Goal: Communication & Community: Answer question/provide support

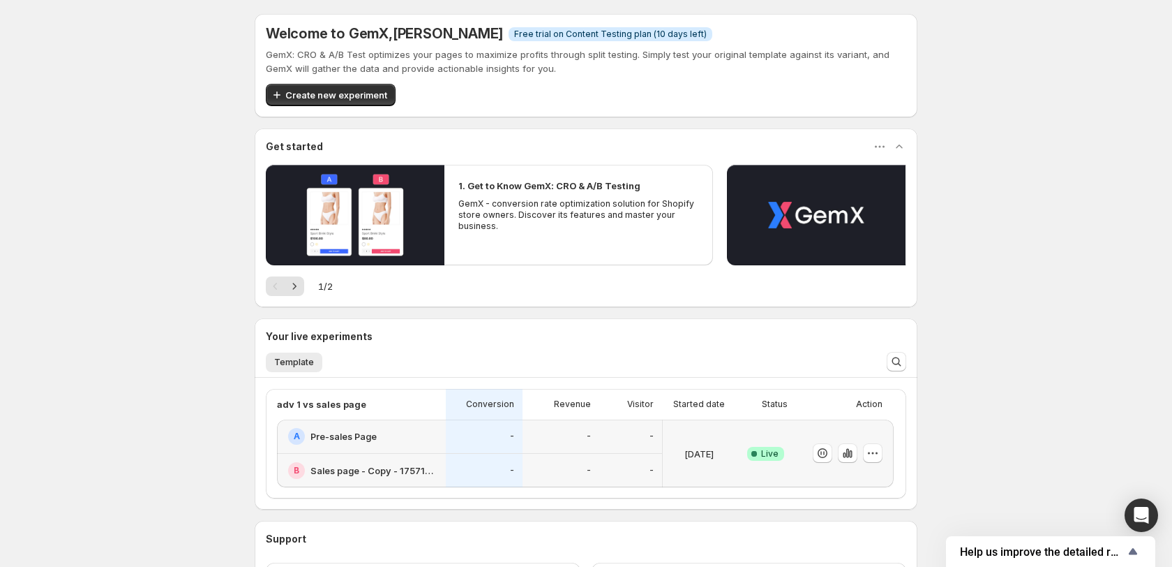
click at [426, 409] on div "adv 1 vs sales page" at bounding box center [357, 404] width 160 height 14
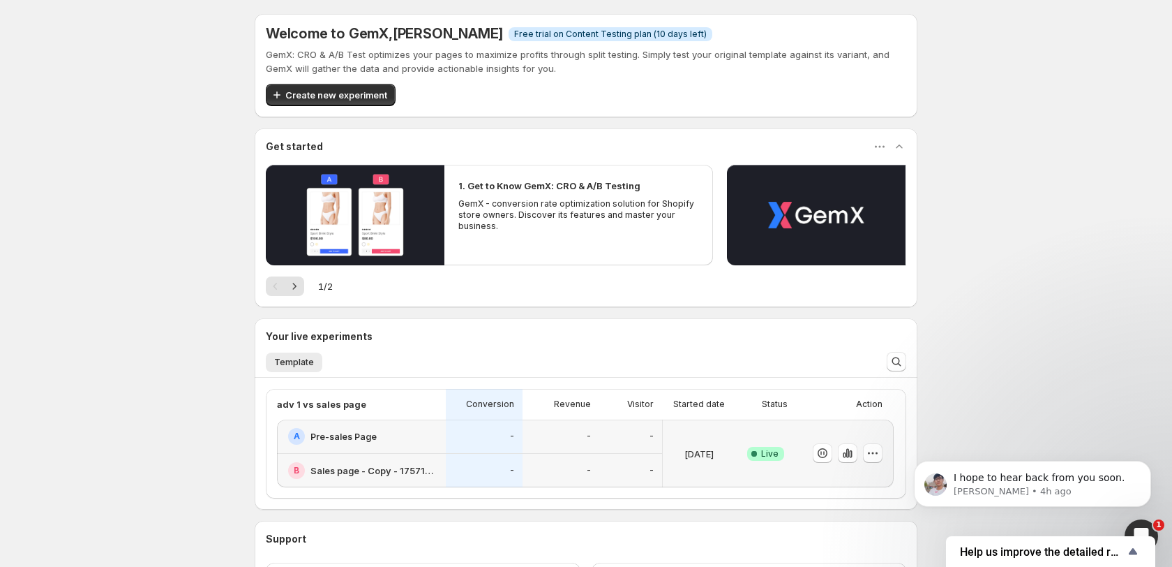
click at [388, 451] on div "A Pre-sales Page" at bounding box center [361, 436] width 169 height 34
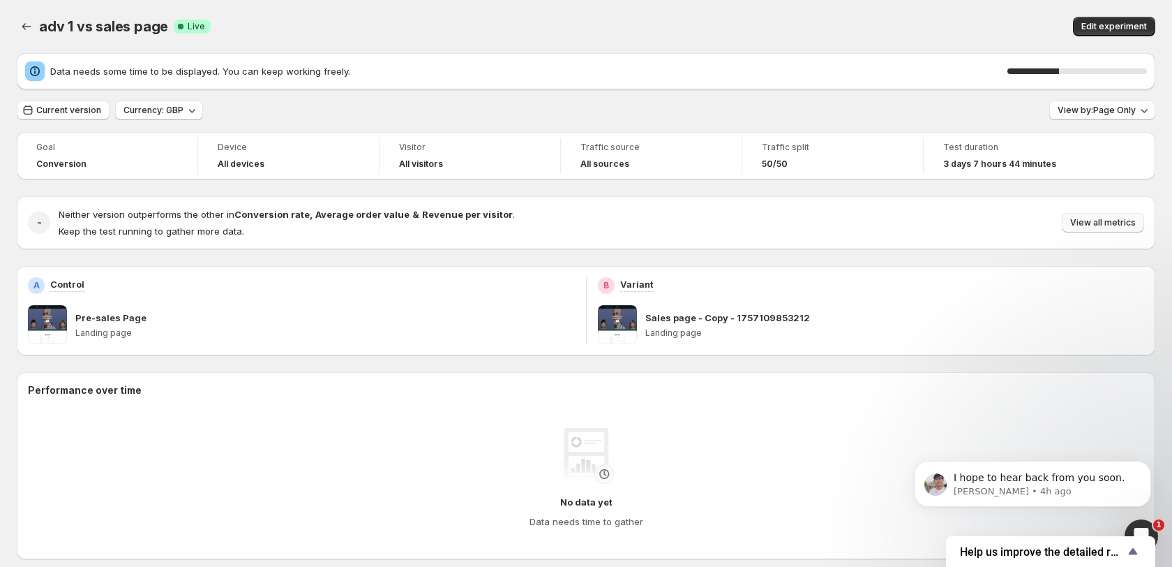
click at [1107, 220] on span "View all metrics" at bounding box center [1103, 222] width 66 height 11
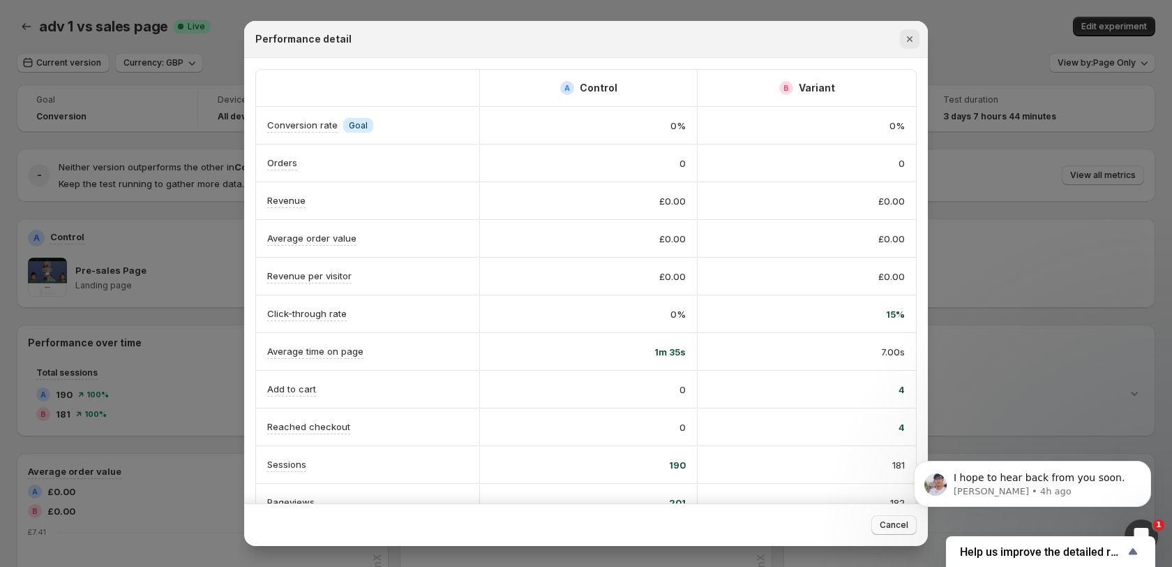
click at [910, 38] on icon "Close" at bounding box center [910, 39] width 14 height 14
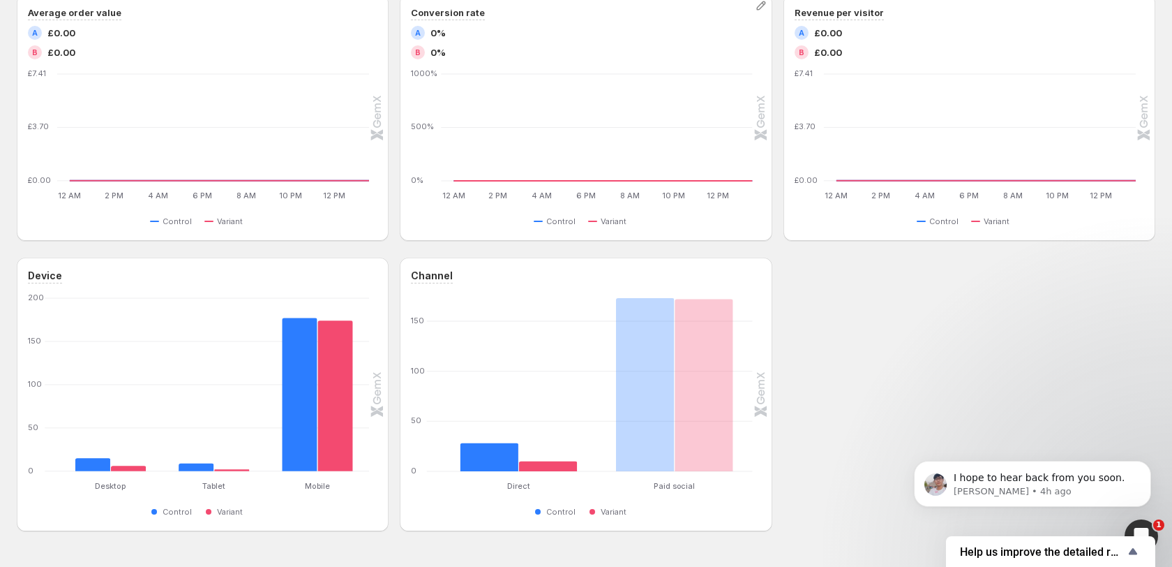
scroll to position [466, 0]
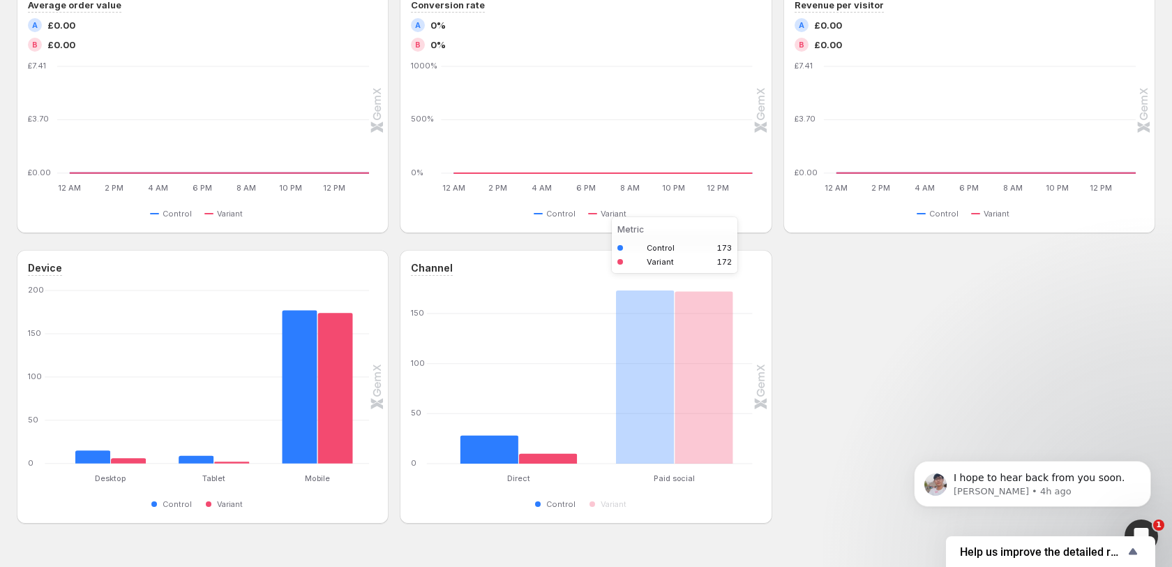
click at [632, 350] on rect "Control 173" at bounding box center [645, 376] width 59 height 173
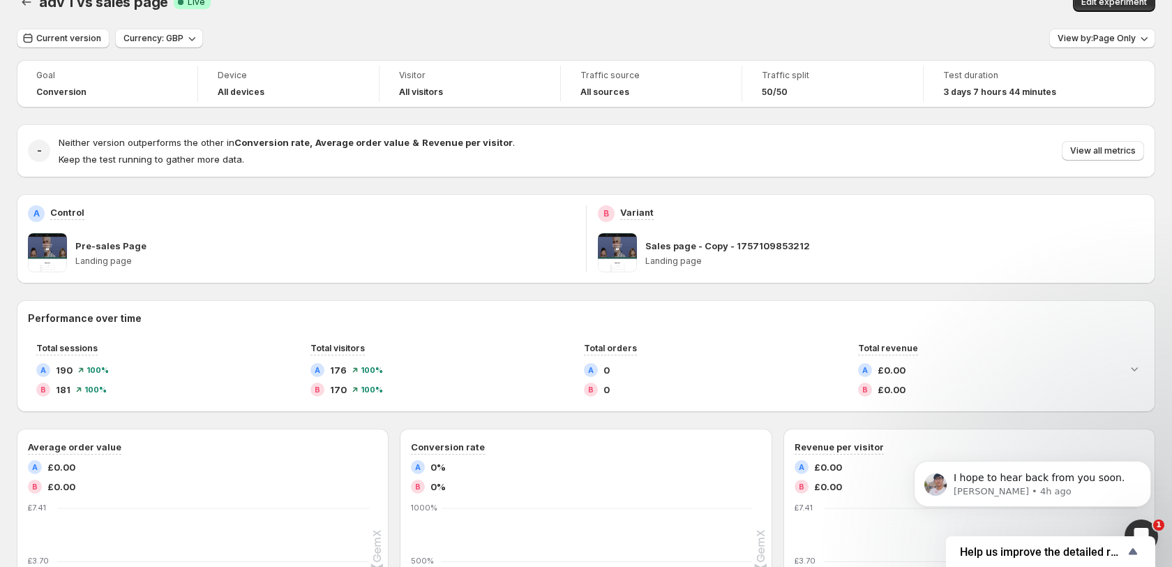
scroll to position [0, 0]
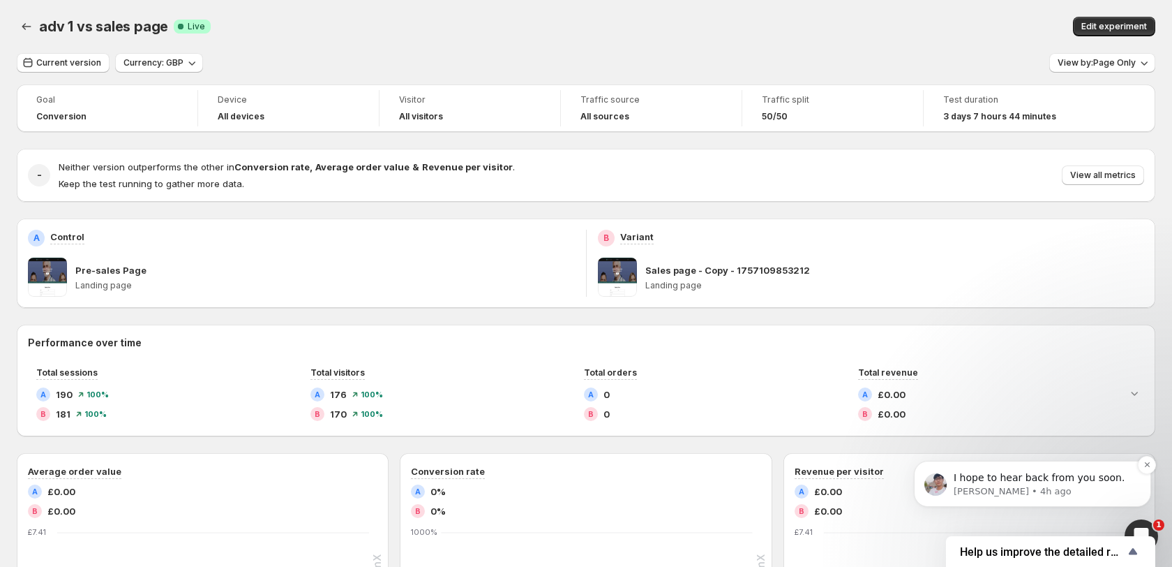
click at [1044, 479] on p "I hope to hear back from you soon." at bounding box center [1044, 478] width 180 height 14
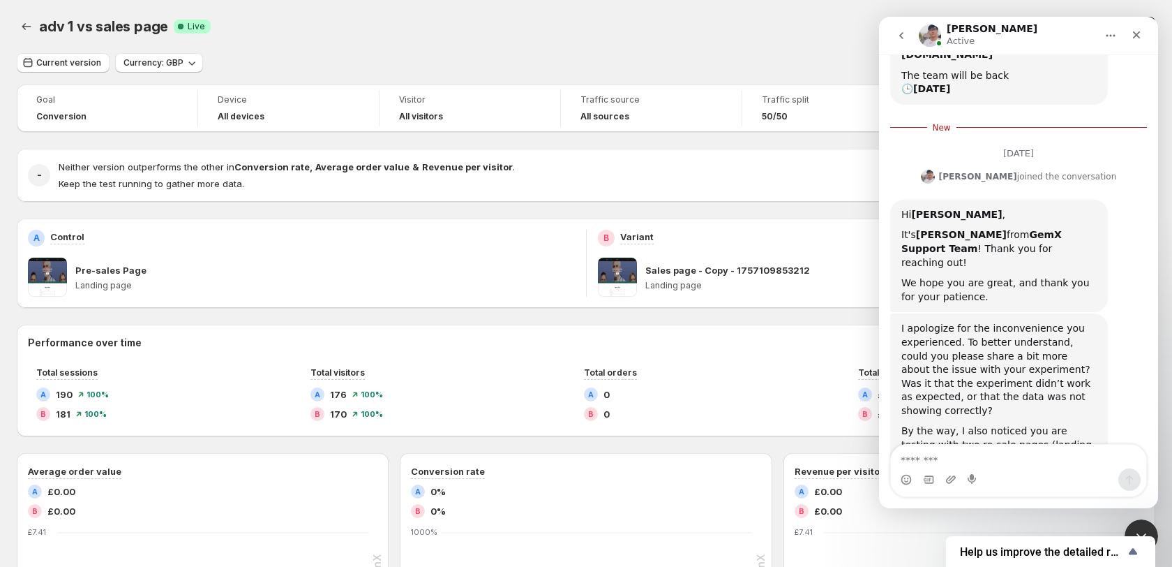
scroll to position [314, 0]
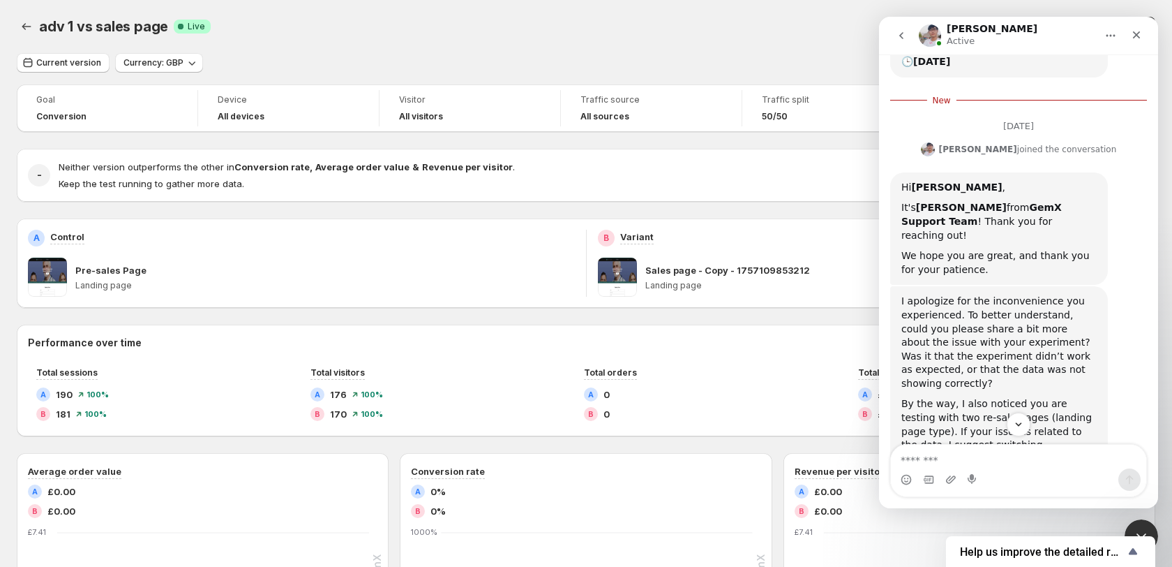
click at [1006, 456] on textarea "Message…" at bounding box center [1018, 456] width 255 height 24
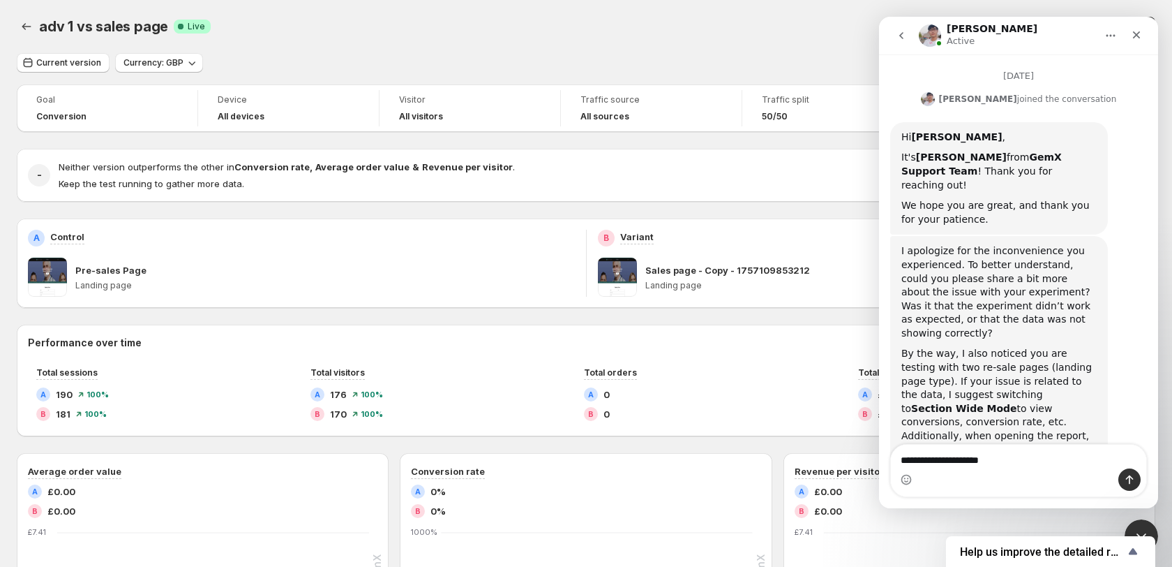
scroll to position [373, 0]
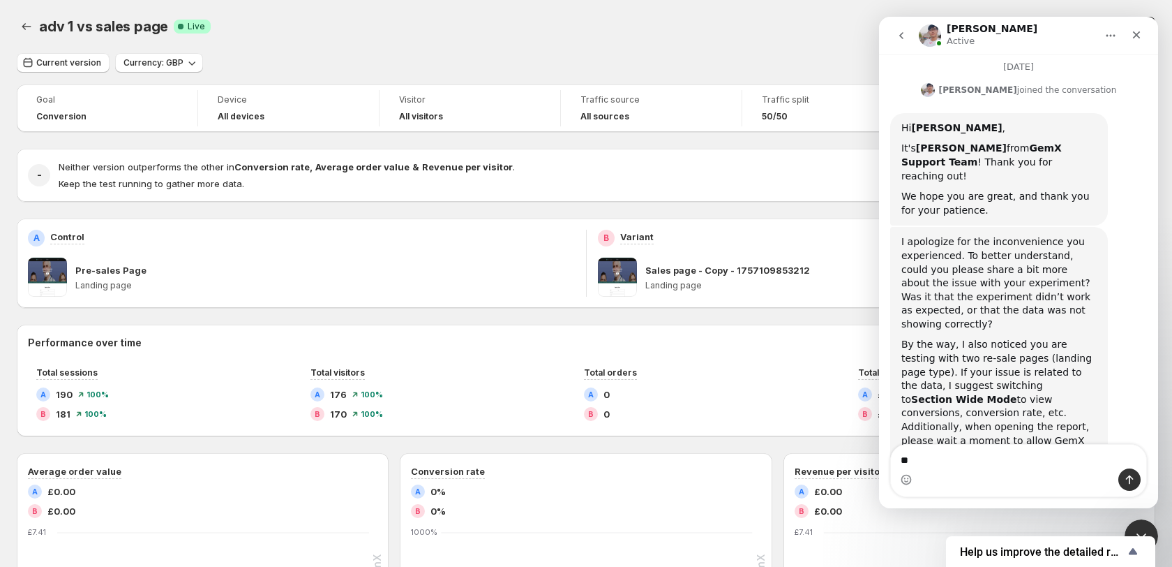
type textarea "*"
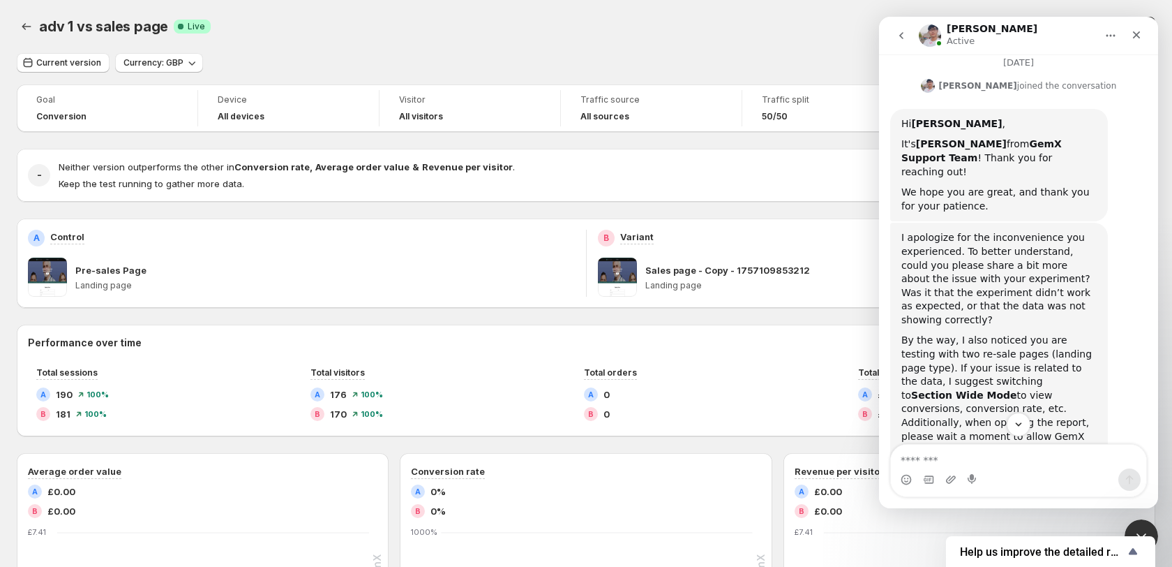
scroll to position [378, 0]
drag, startPoint x: 1049, startPoint y: 219, endPoint x: 1096, endPoint y: 219, distance: 47.4
click at [1096, 230] on div "I apologize for the inconvenience you experienced. To better understand, could …" at bounding box center [998, 278] width 195 height 96
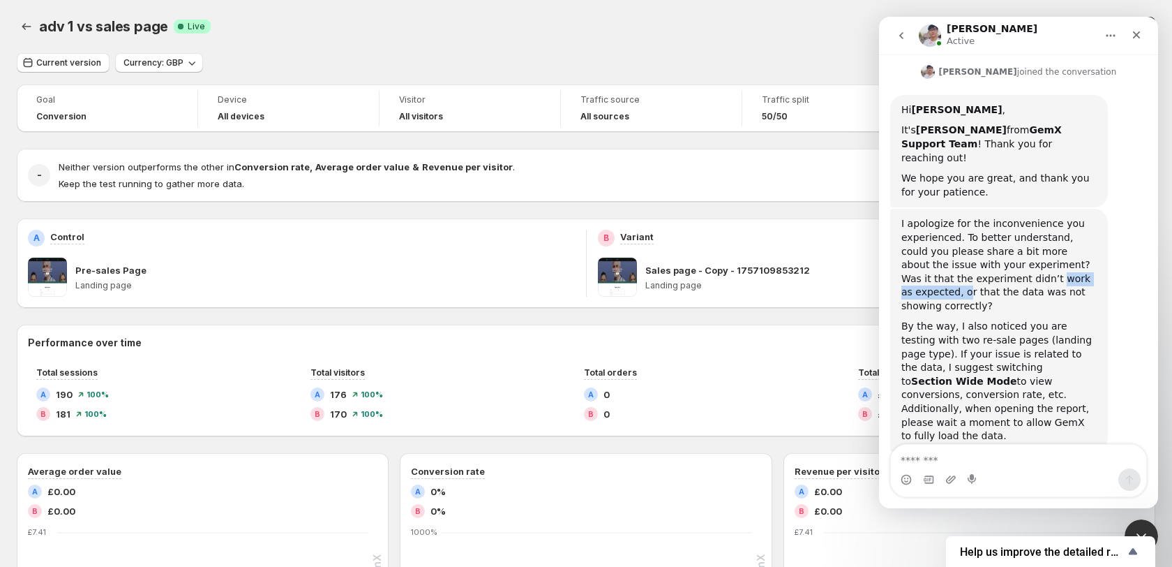
drag, startPoint x: 984, startPoint y: 229, endPoint x: 1072, endPoint y: 227, distance: 87.9
click at [1072, 227] on div "I apologize for the inconvenience you experienced. To better understand, could …" at bounding box center [998, 265] width 195 height 96
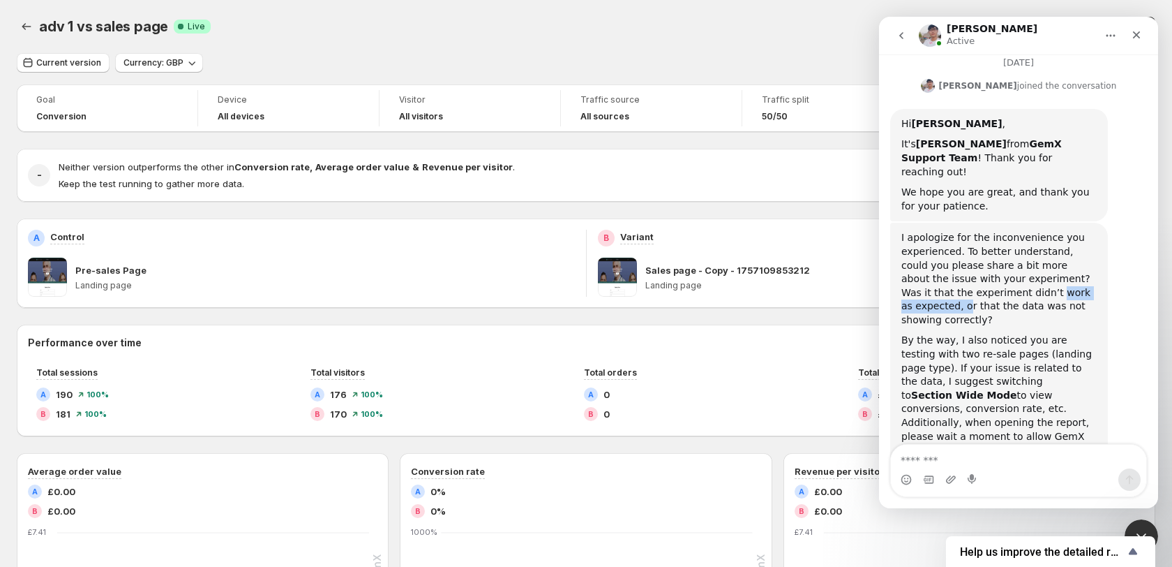
scroll to position [378, 0]
drag, startPoint x: 904, startPoint y: 270, endPoint x: 1085, endPoint y: 268, distance: 181.4
click at [1085, 334] on div "By the way, I also noticed you are testing with two re-sale pages (landing page…" at bounding box center [998, 395] width 195 height 123
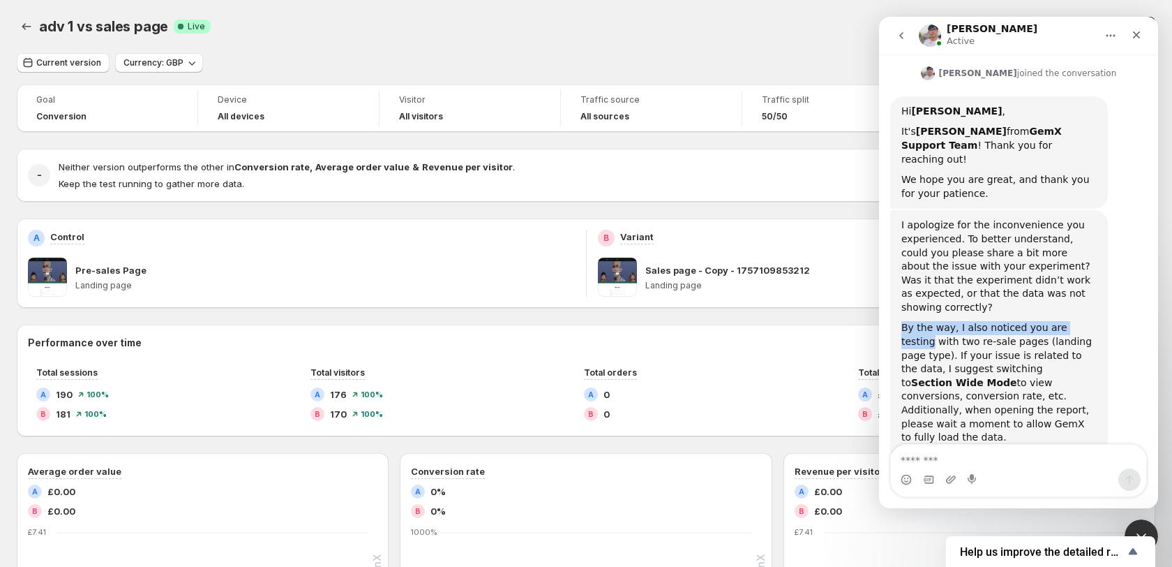
scroll to position [392, 0]
drag, startPoint x: 953, startPoint y: 285, endPoint x: 1026, endPoint y: 276, distance: 73.0
click at [1026, 320] on div "By the way, I also noticed you are testing with two re-sale pages (landing page…" at bounding box center [998, 381] width 195 height 123
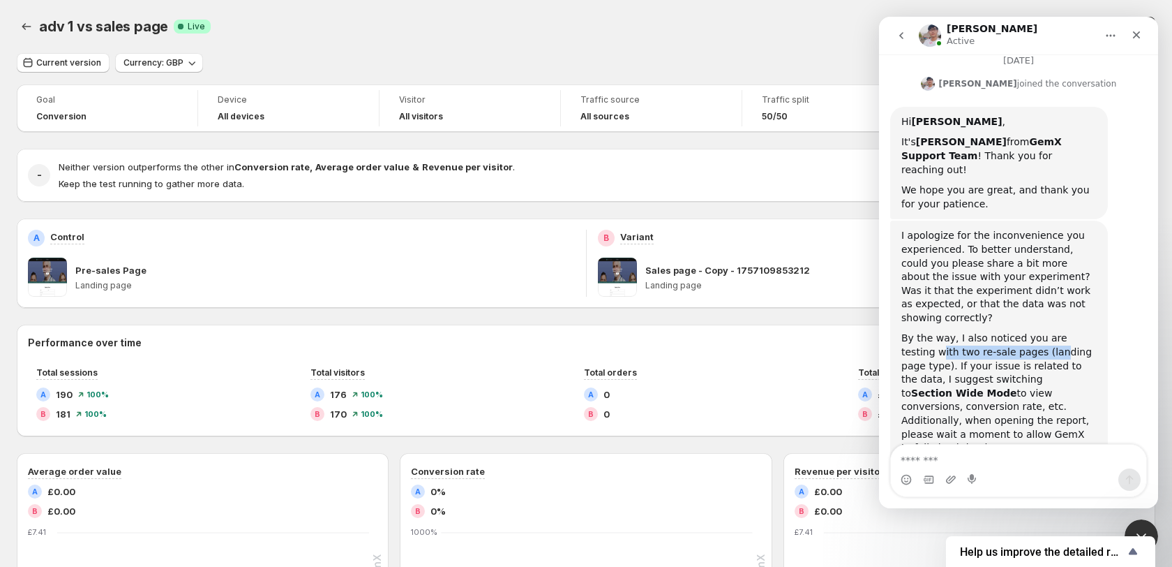
scroll to position [378, 0]
drag, startPoint x: 941, startPoint y: 298, endPoint x: 1067, endPoint y: 294, distance: 126.3
click at [1067, 334] on div "By the way, I also noticed you are testing with two re-sale pages (landing page…" at bounding box center [998, 395] width 195 height 123
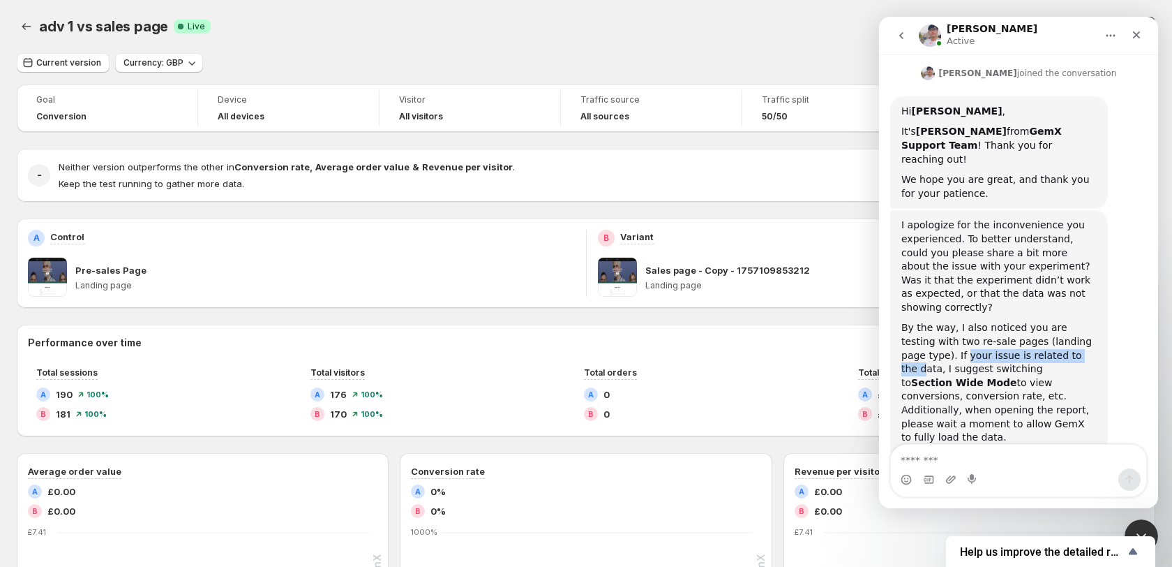
scroll to position [392, 0]
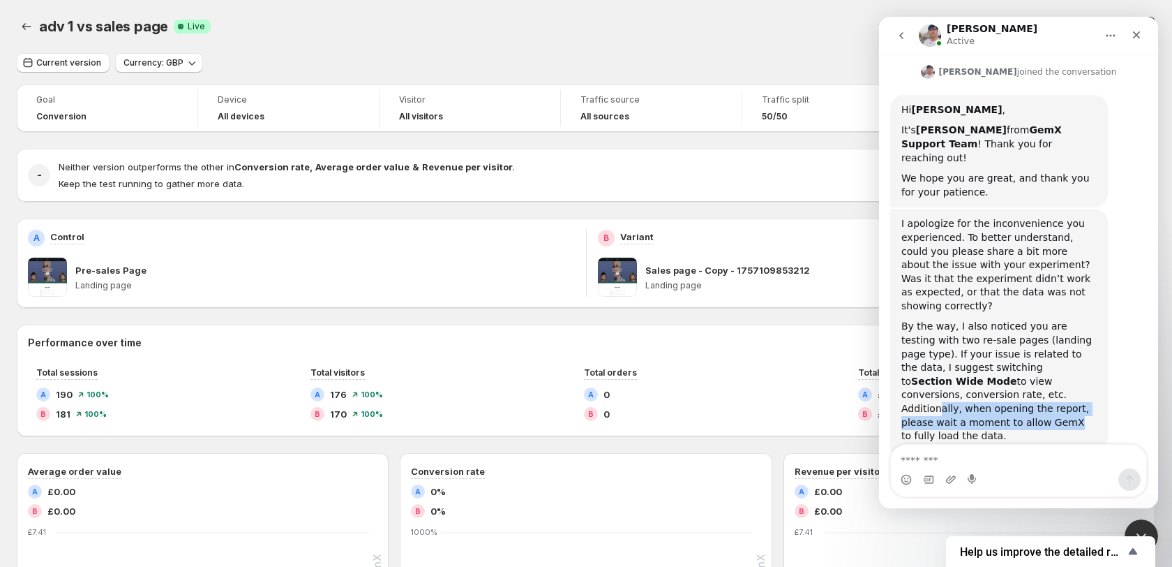
drag, startPoint x: 936, startPoint y: 325, endPoint x: 1063, endPoint y: 332, distance: 127.9
click at [1063, 332] on div "By the way, I also noticed you are testing with two re-sale pages (landing page…" at bounding box center [998, 381] width 195 height 123
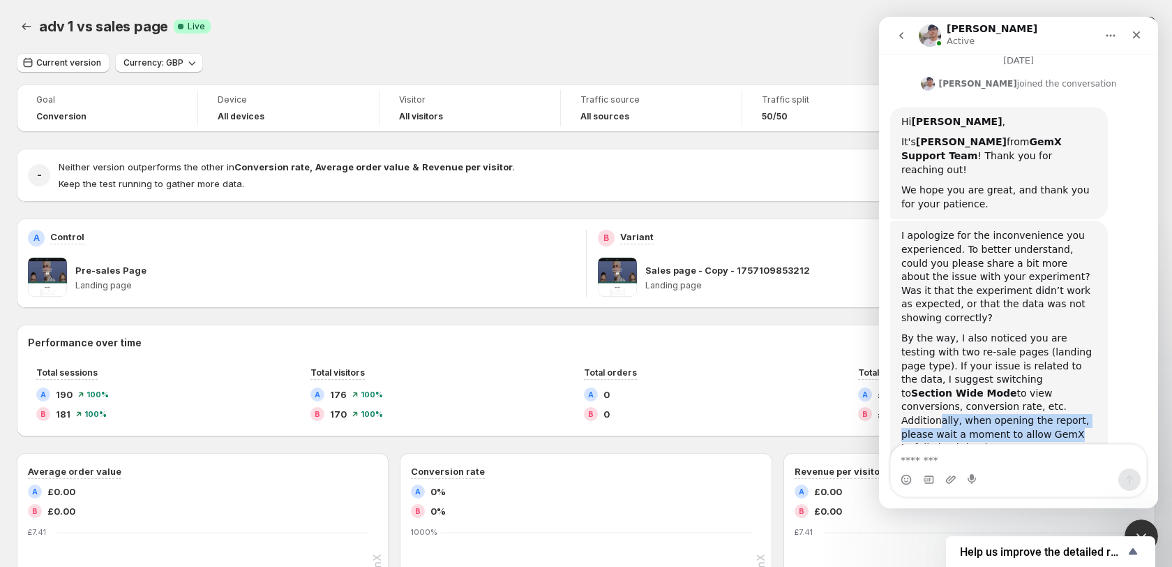
scroll to position [378, 0]
click at [1142, 518] on div "Revenue per visitor A £0.00 B £0.00 12 AM 12 AM 2 PM 2 PM 4 AM 4 AM 6 PM 6 PM 8…" at bounding box center [970, 576] width 350 height 224
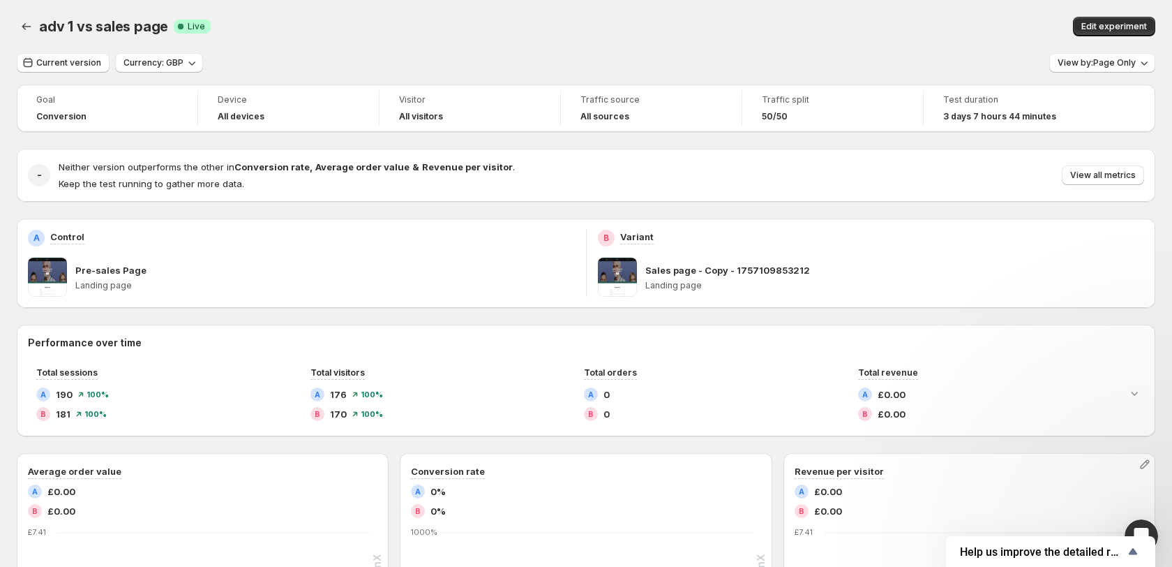
scroll to position [285, 0]
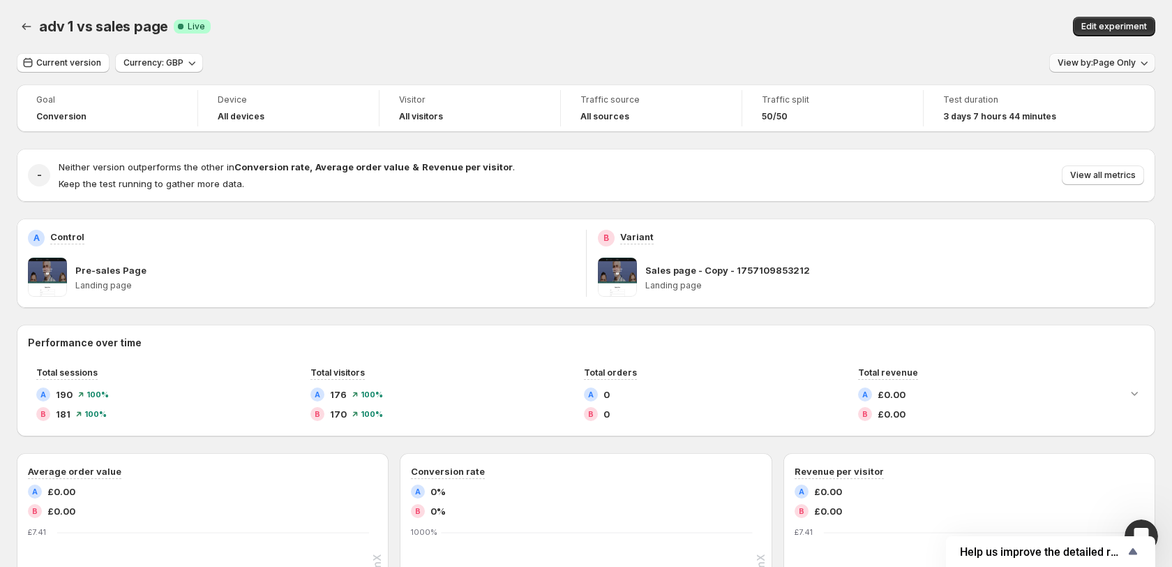
click at [1104, 58] on span "View by: Page Only" at bounding box center [1097, 62] width 78 height 11
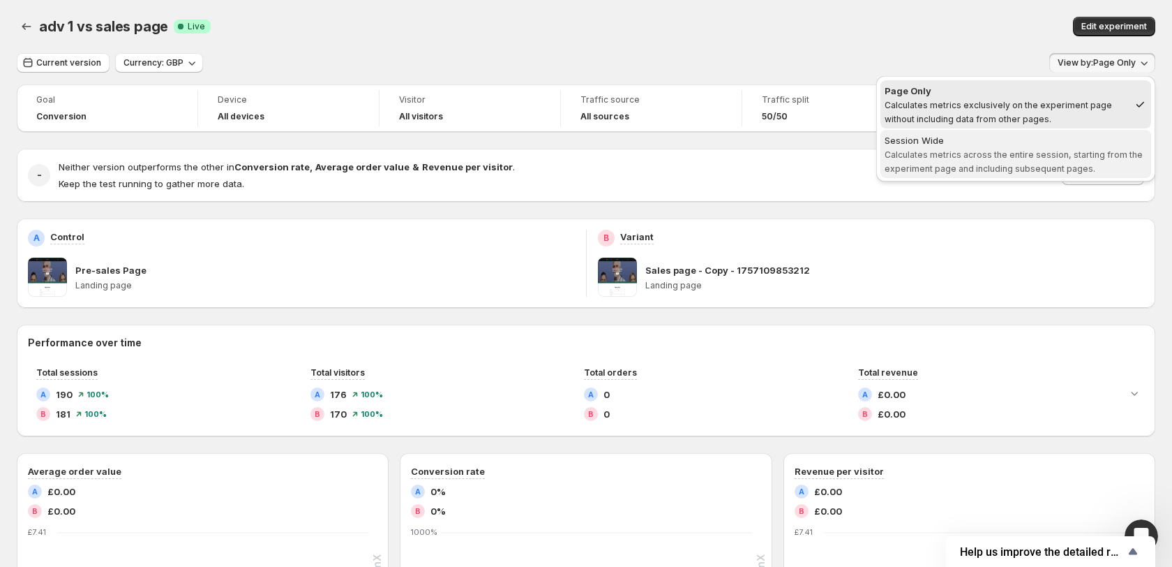
click at [1014, 152] on span "Calculates metrics across the entire session, starting from the experiment page…" at bounding box center [1014, 161] width 258 height 24
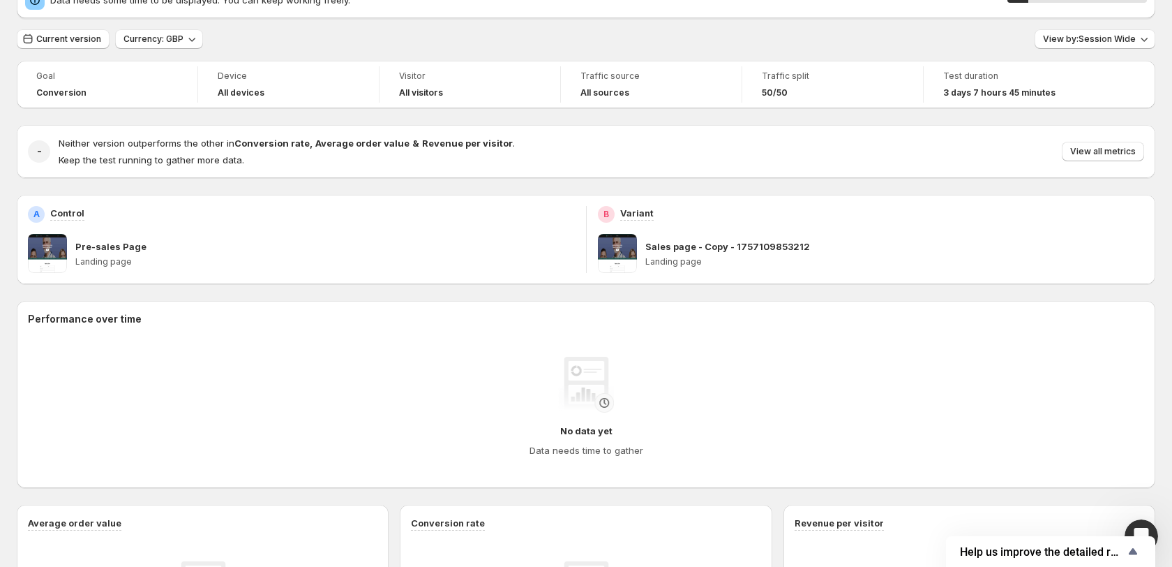
scroll to position [0, 0]
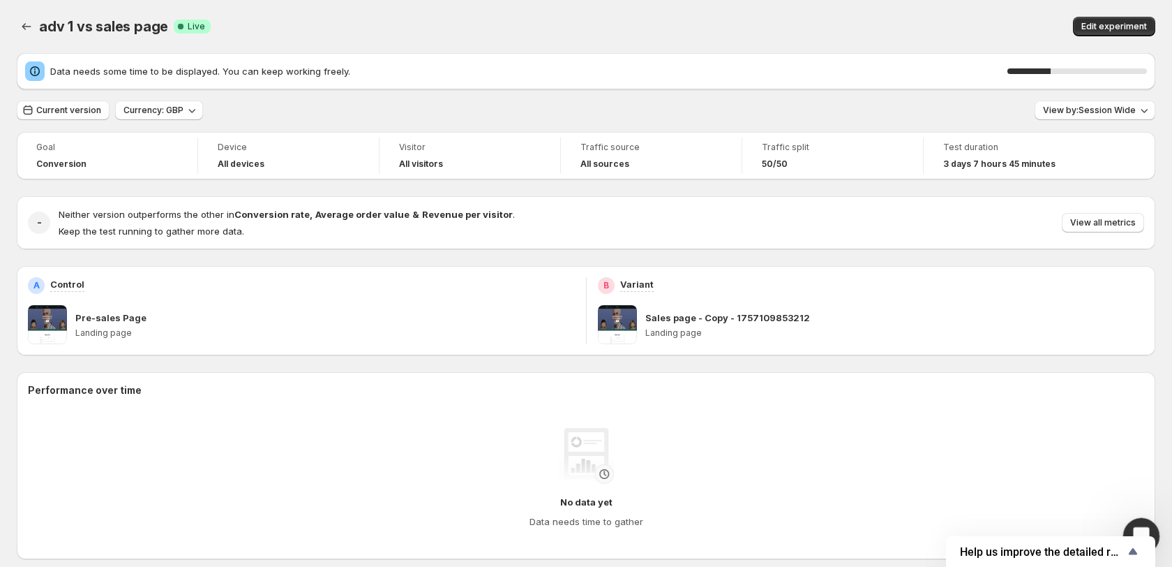
click at [1145, 520] on div "Open Intercom Messenger" at bounding box center [1139, 534] width 46 height 46
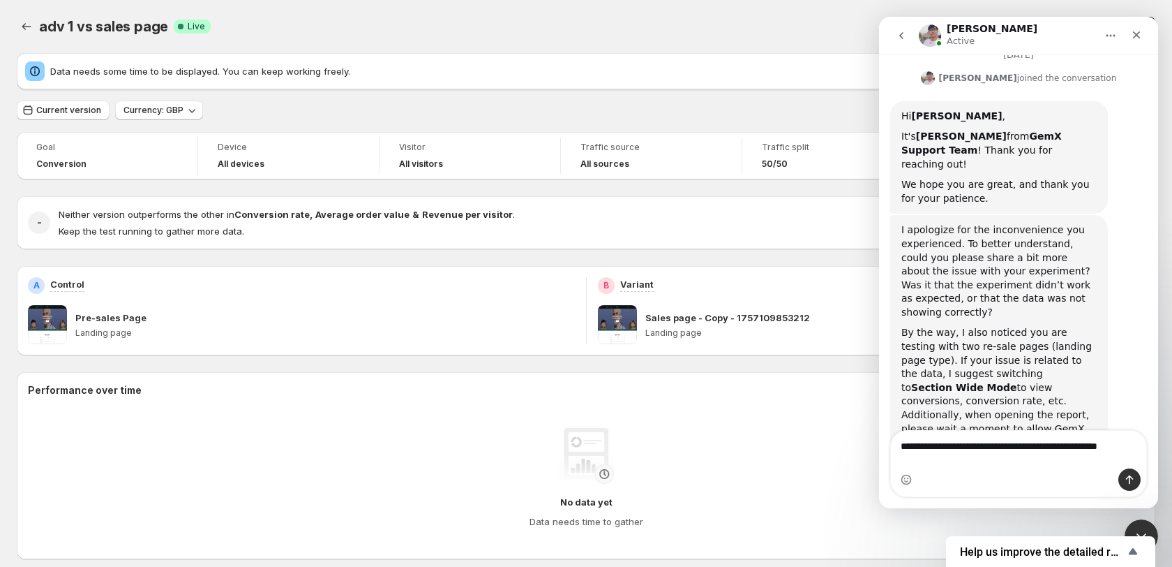
scroll to position [359, 0]
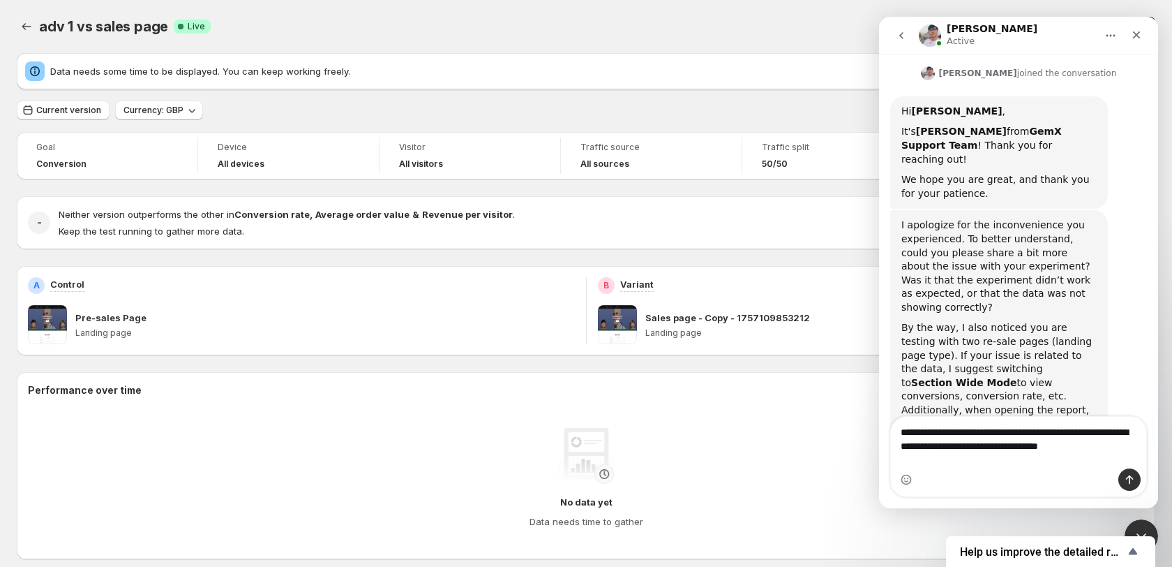
type textarea "**********"
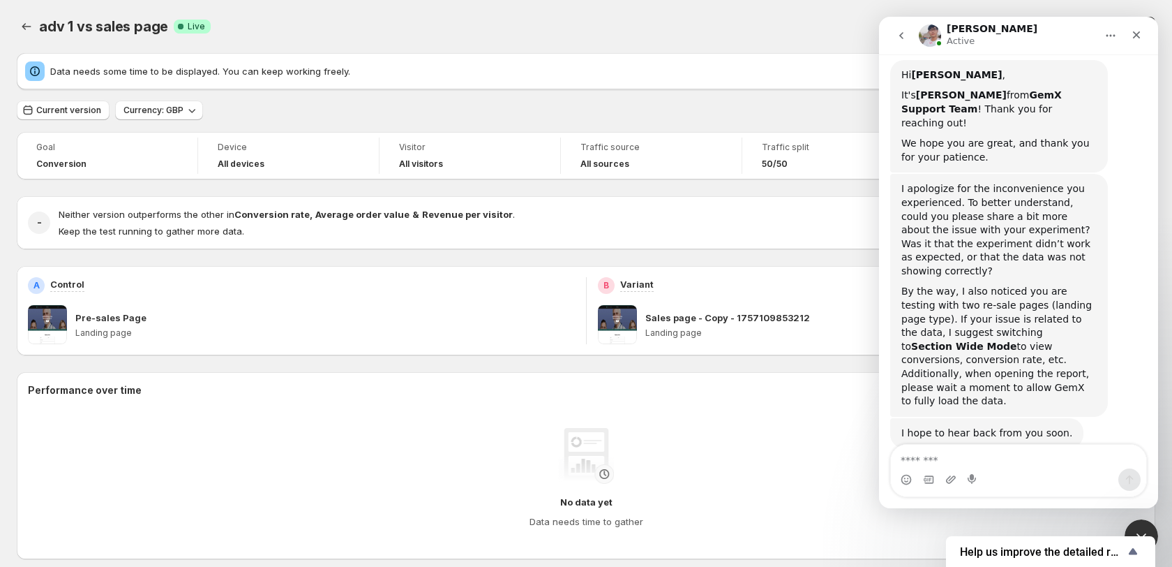
scroll to position [414, 0]
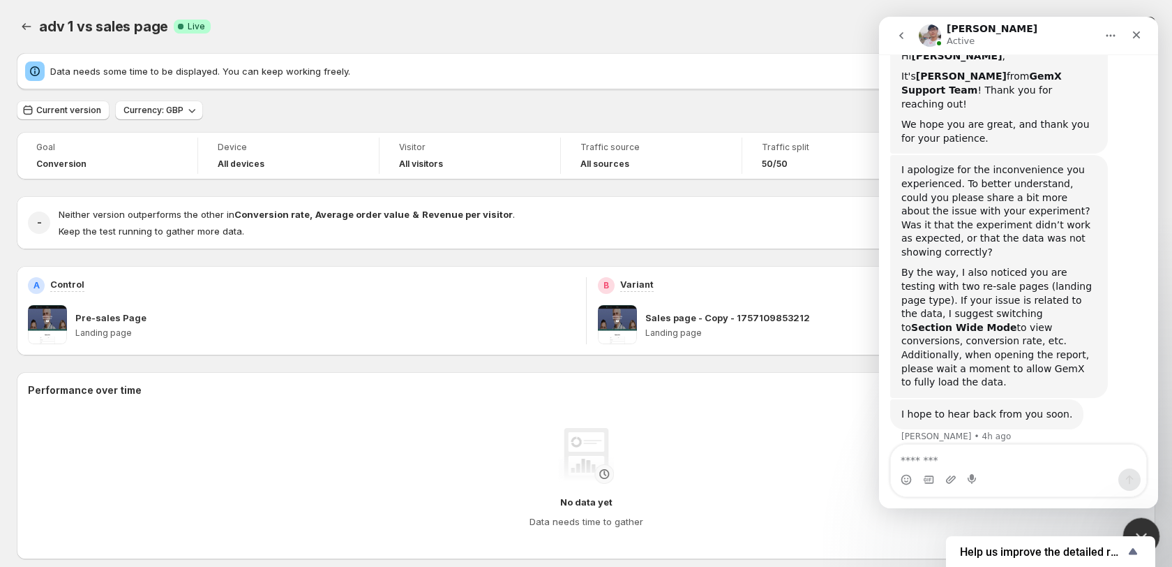
click at [1144, 525] on icon "Close Intercom Messenger" at bounding box center [1139, 533] width 17 height 17
